Goal: Use online tool/utility: Use online tool/utility

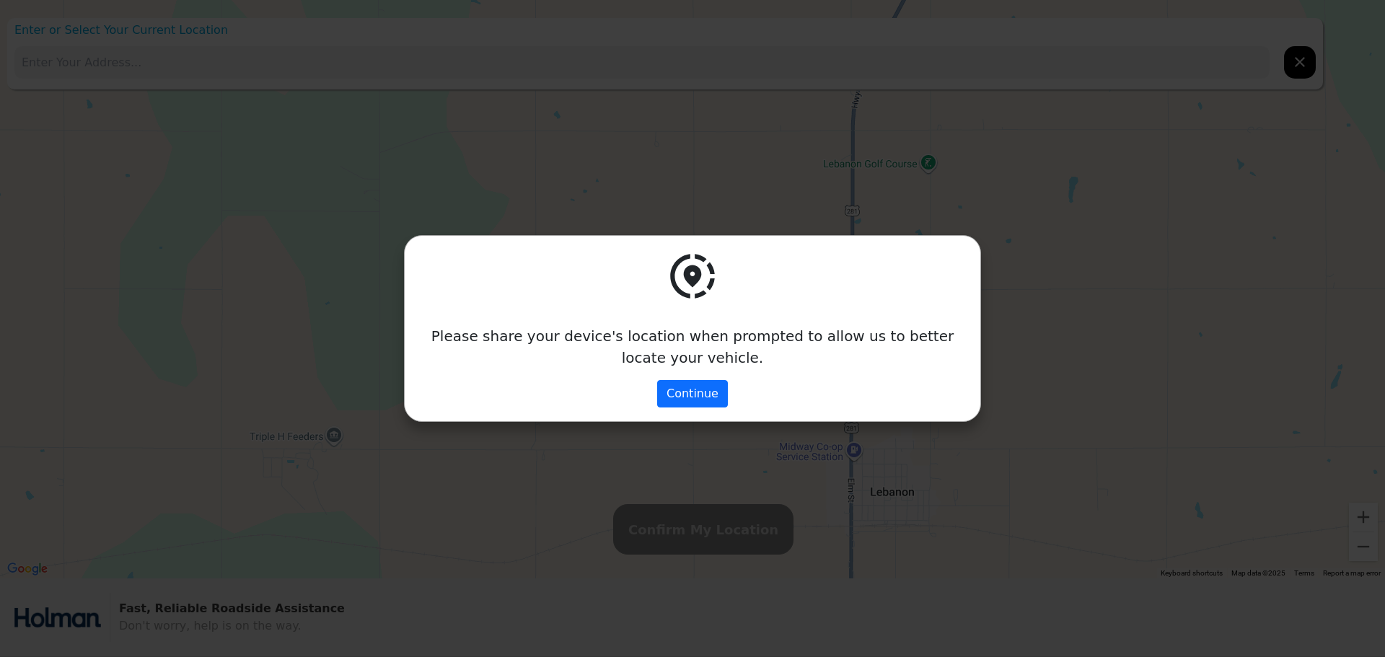
click at [374, 361] on div "Please share your device's location when prompted to allow us to better locate …" at bounding box center [692, 328] width 1385 height 657
click at [709, 386] on button "Continue" at bounding box center [692, 393] width 71 height 27
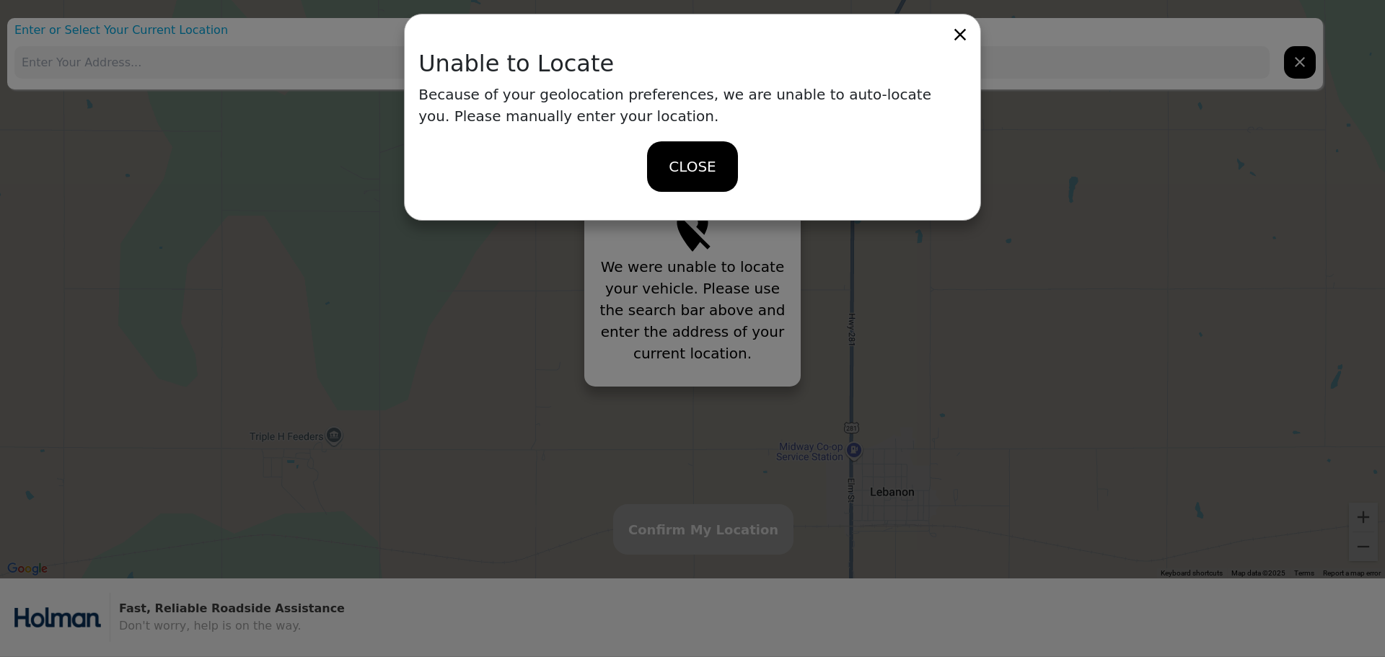
click at [684, 170] on span "CLOSE" at bounding box center [692, 167] width 47 height 22
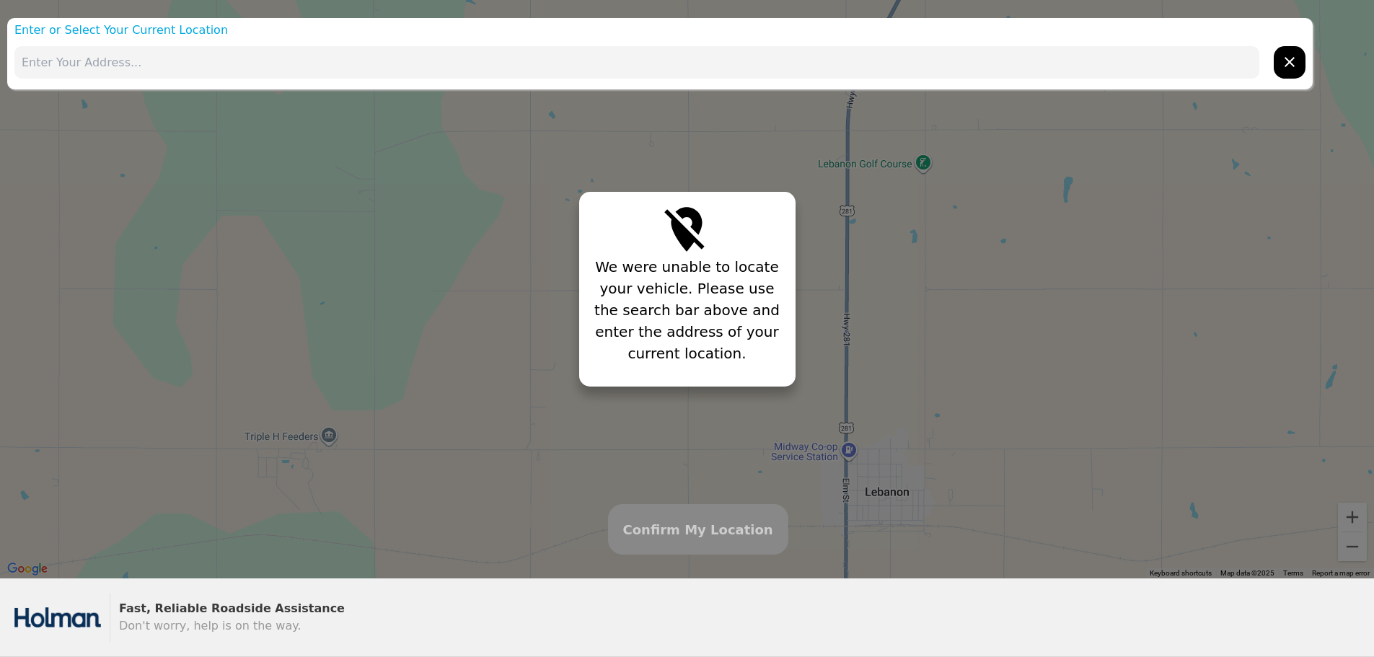
click at [738, 48] on input "text" at bounding box center [636, 62] width 1245 height 32
paste input "[STREET_ADDRESS][PERSON_NAME]"
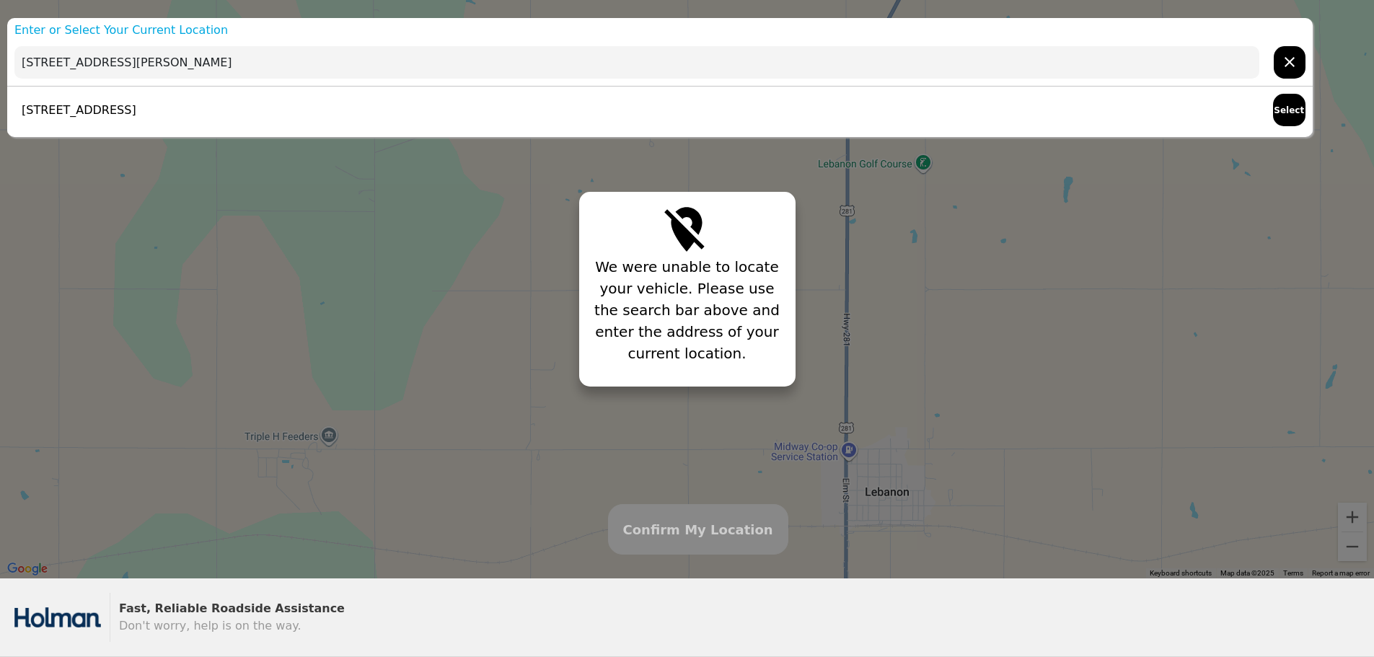
click at [530, 115] on div "[STREET_ADDRESS] Select" at bounding box center [660, 110] width 1306 height 47
type input "[STREET_ADDRESS]"
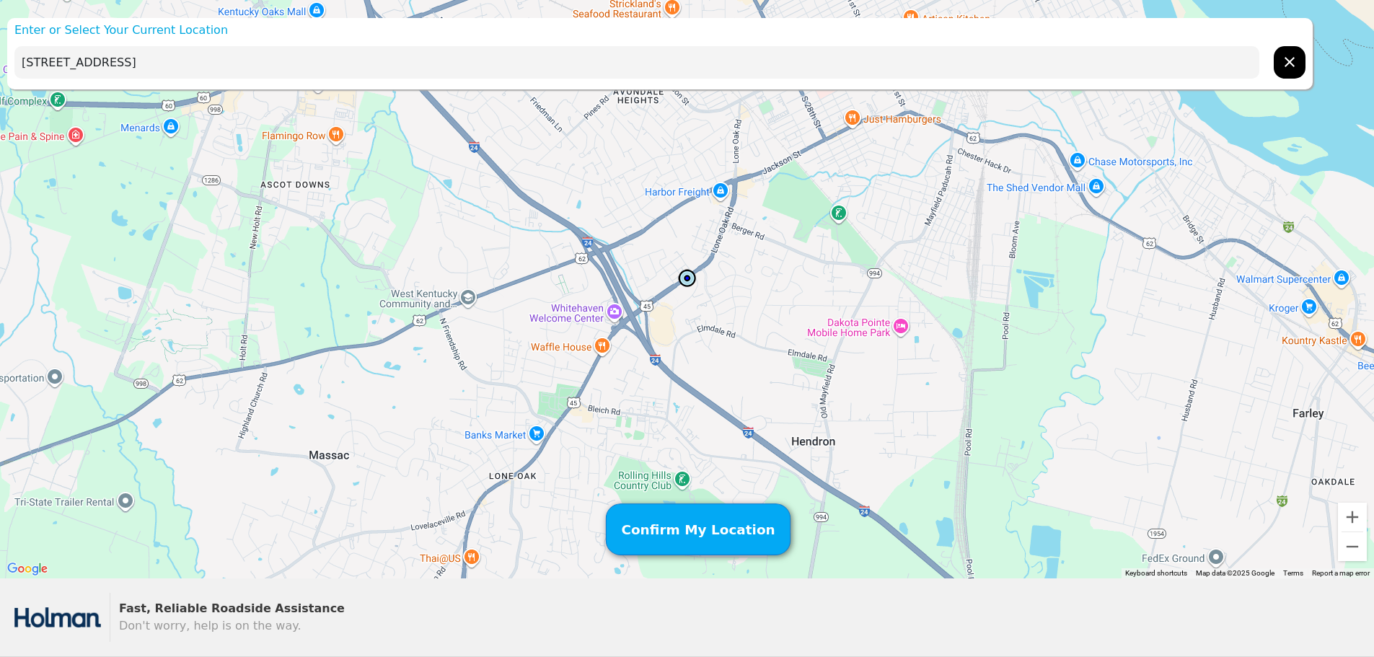
click at [698, 514] on button "Confirm My Location" at bounding box center [697, 530] width 185 height 52
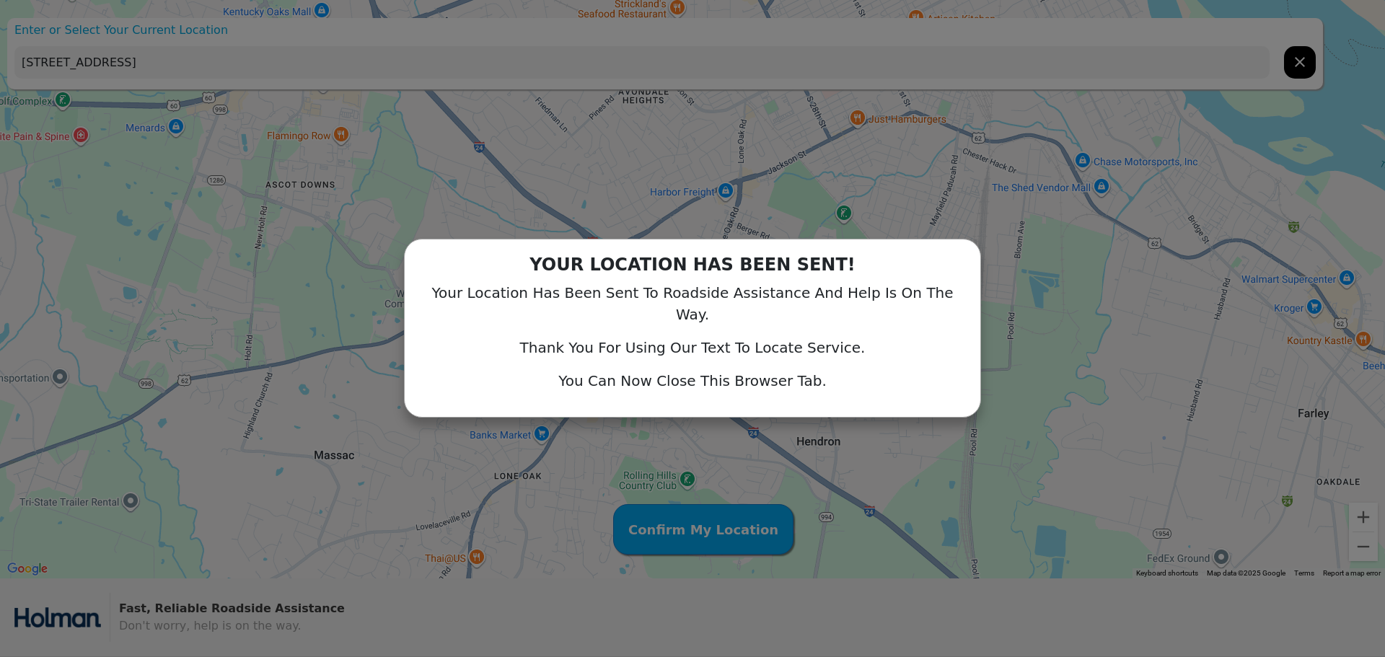
click at [675, 347] on div "Thank You For Using Our Text To Locate Service." at bounding box center [692, 349] width 548 height 22
